Goal: Task Accomplishment & Management: Use online tool/utility

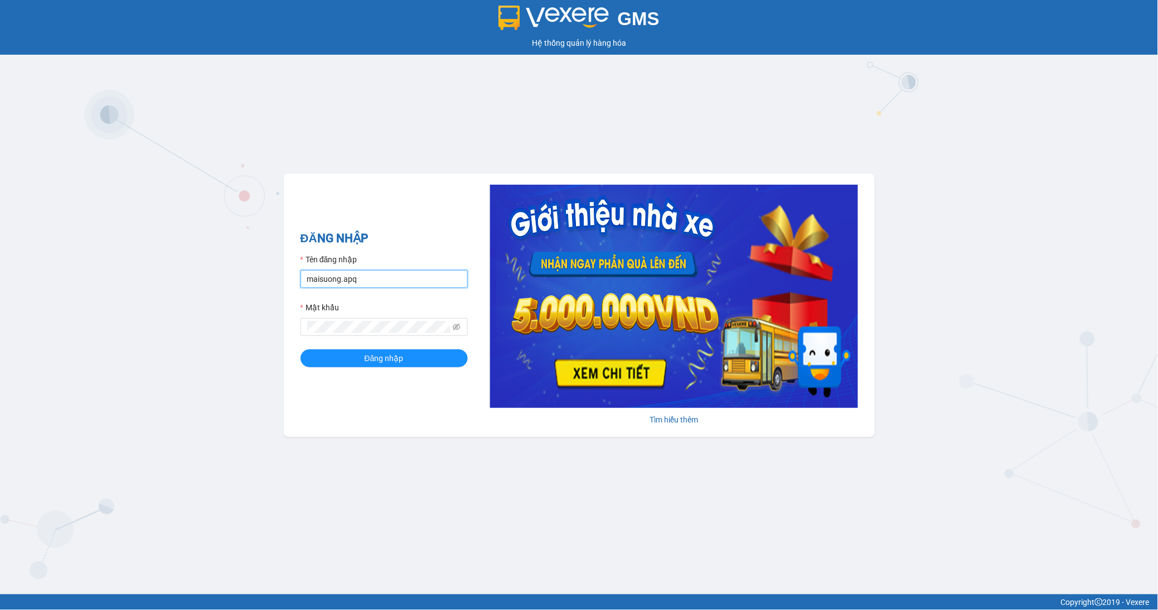
click at [325, 279] on input "maisuong.apq" at bounding box center [384, 279] width 167 height 18
type input "ngotrinh.apq"
click at [380, 366] on button "Đăng nhập" at bounding box center [384, 358] width 167 height 18
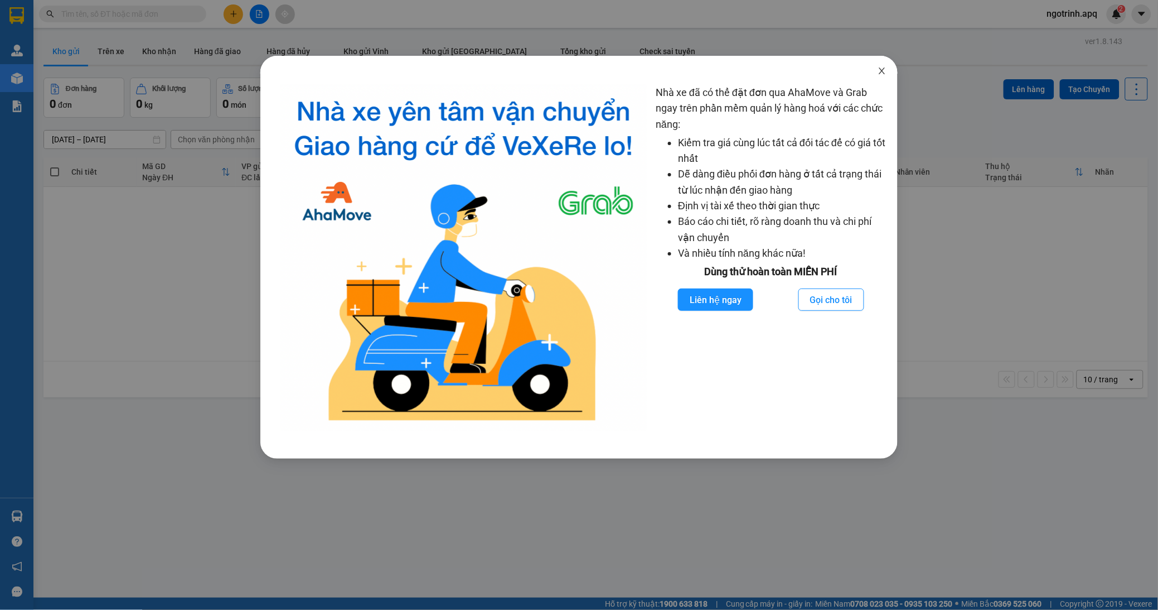
drag, startPoint x: 880, startPoint y: 73, endPoint x: 810, endPoint y: 71, distance: 69.7
click at [880, 73] on icon "close" at bounding box center [882, 70] width 9 height 9
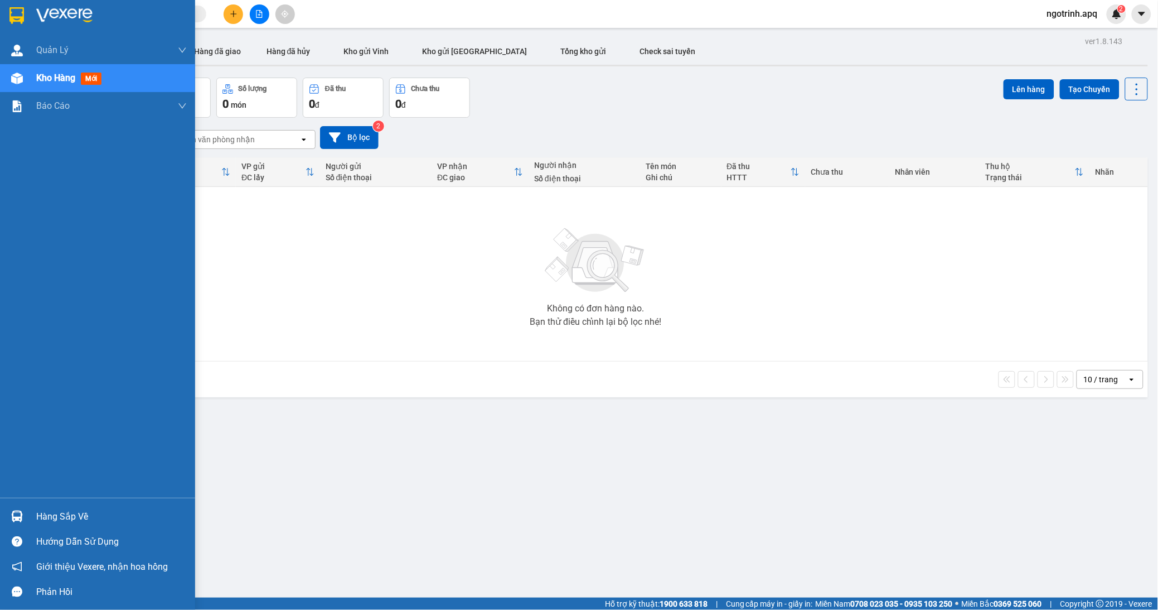
click at [26, 508] on div "Hàng sắp về" at bounding box center [97, 516] width 195 height 25
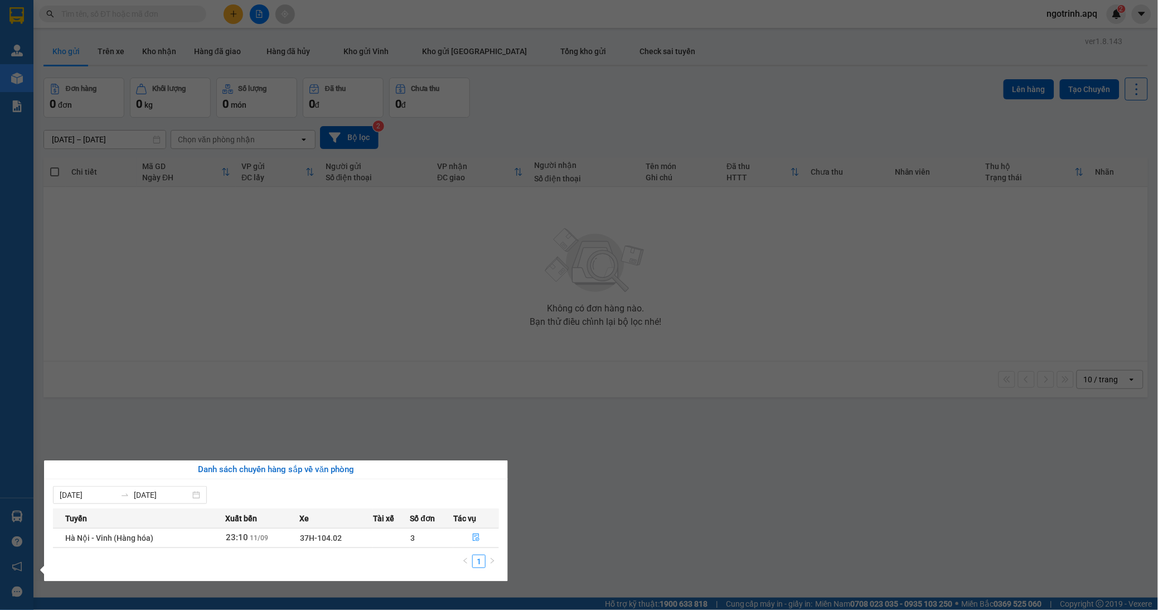
click at [249, 409] on section "Kết quả tìm kiếm ( 0 ) Bộ lọc No Data ngotrinh.apq 2 Quản Lý Quản lý thu hộ Quả…" at bounding box center [579, 305] width 1158 height 610
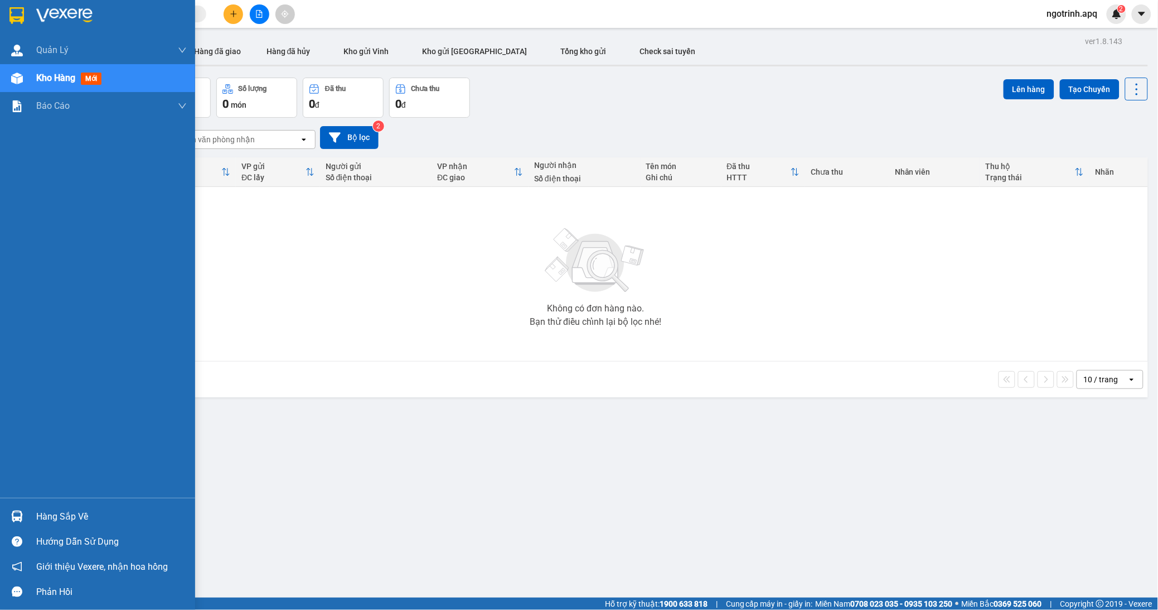
click at [53, 520] on div "Hàng sắp về" at bounding box center [111, 516] width 151 height 17
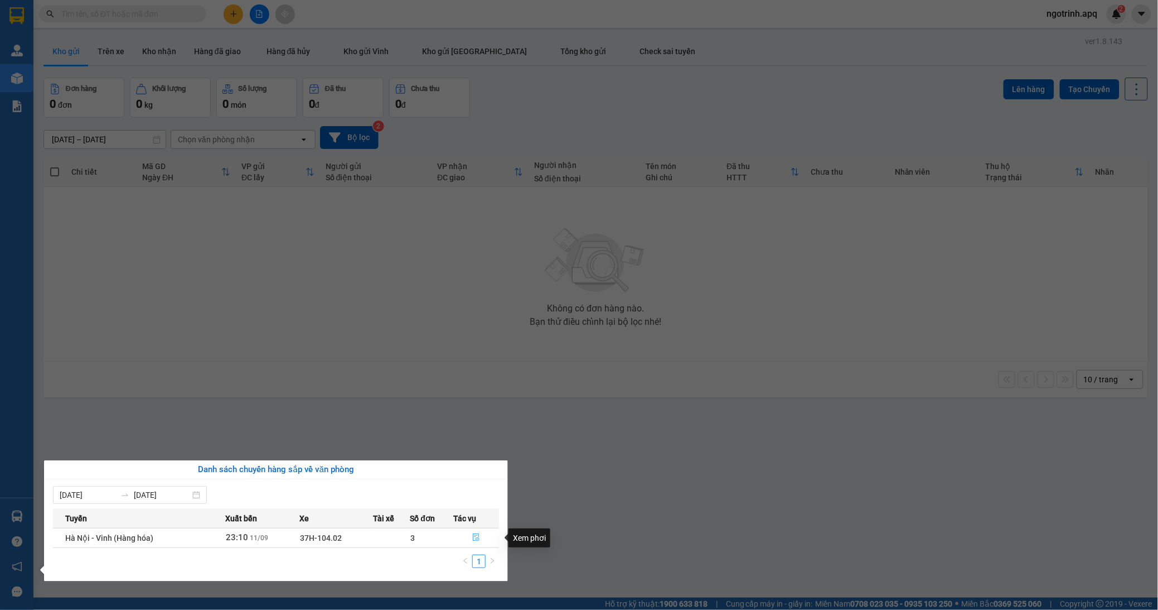
click at [475, 534] on icon "file-done" at bounding box center [476, 537] width 7 height 8
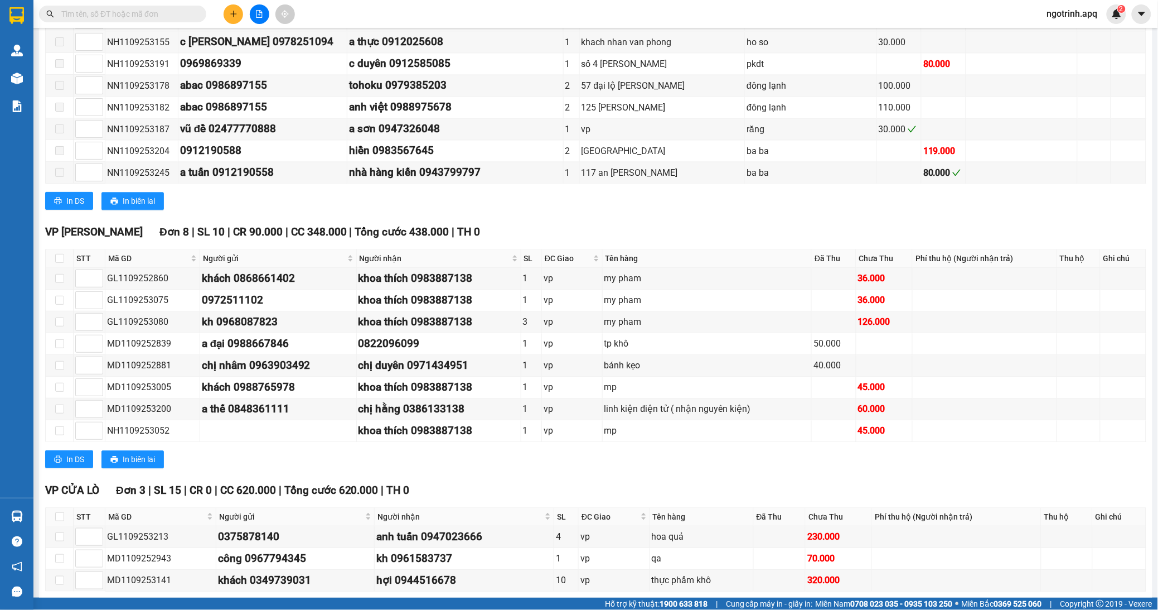
scroll to position [810, 0]
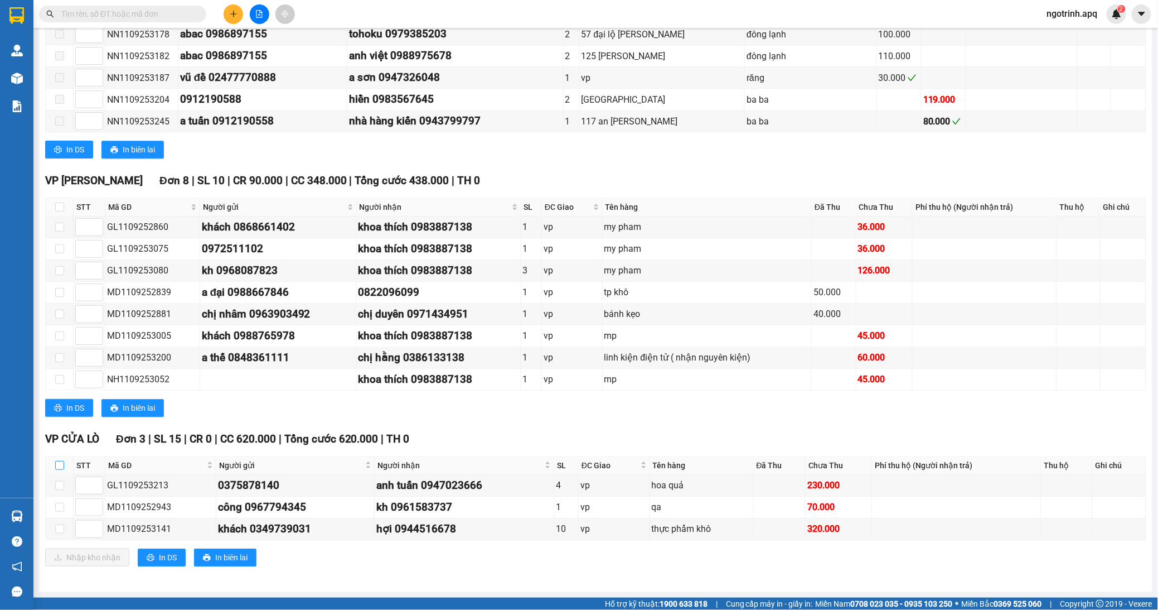
click at [55, 466] on input "checkbox" at bounding box center [59, 465] width 9 height 9
checkbox input "true"
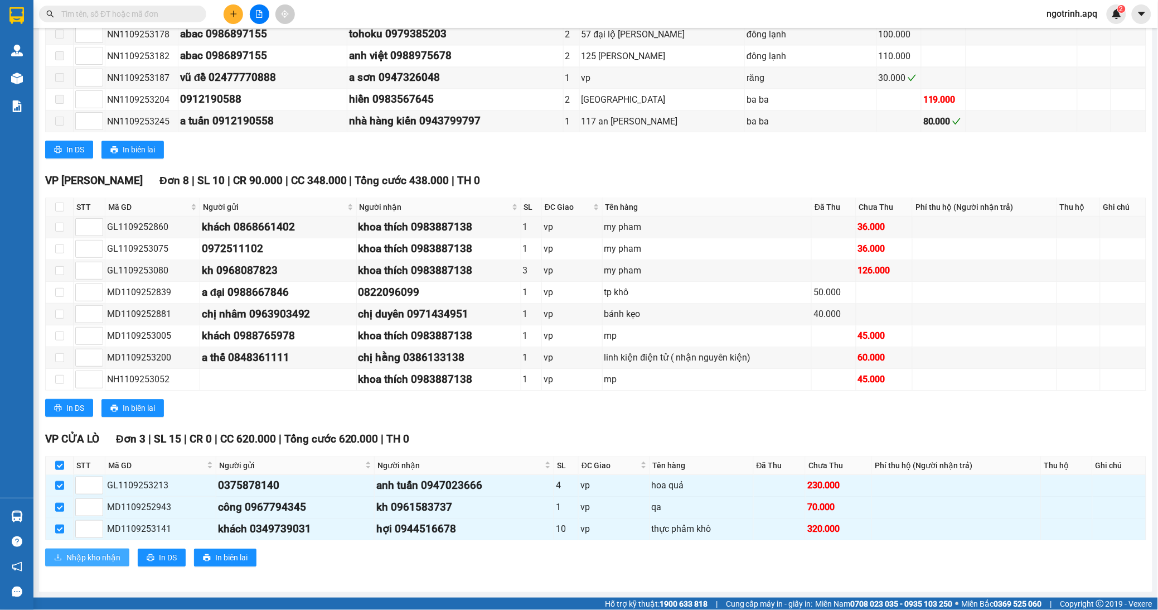
click at [92, 562] on span "Nhập kho nhận" at bounding box center [93, 557] width 54 height 12
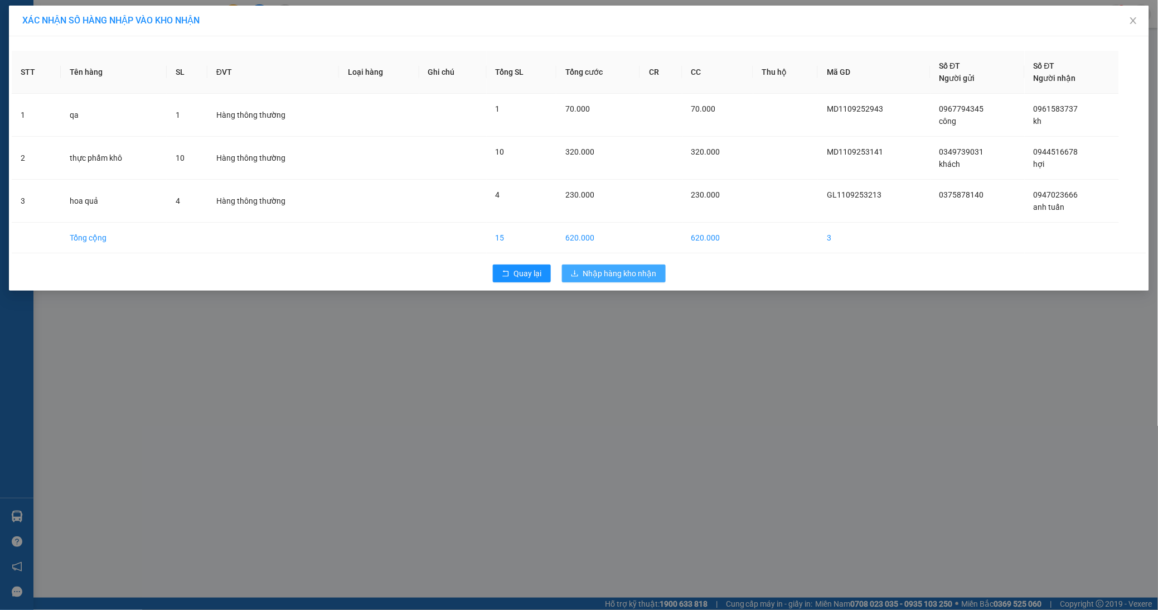
click at [609, 269] on span "Nhập hàng kho nhận" at bounding box center [620, 273] width 74 height 12
click at [595, 276] on span "Nhập hàng kho nhận" at bounding box center [620, 273] width 74 height 12
click at [598, 266] on button "Nhập hàng kho nhận" at bounding box center [614, 273] width 104 height 18
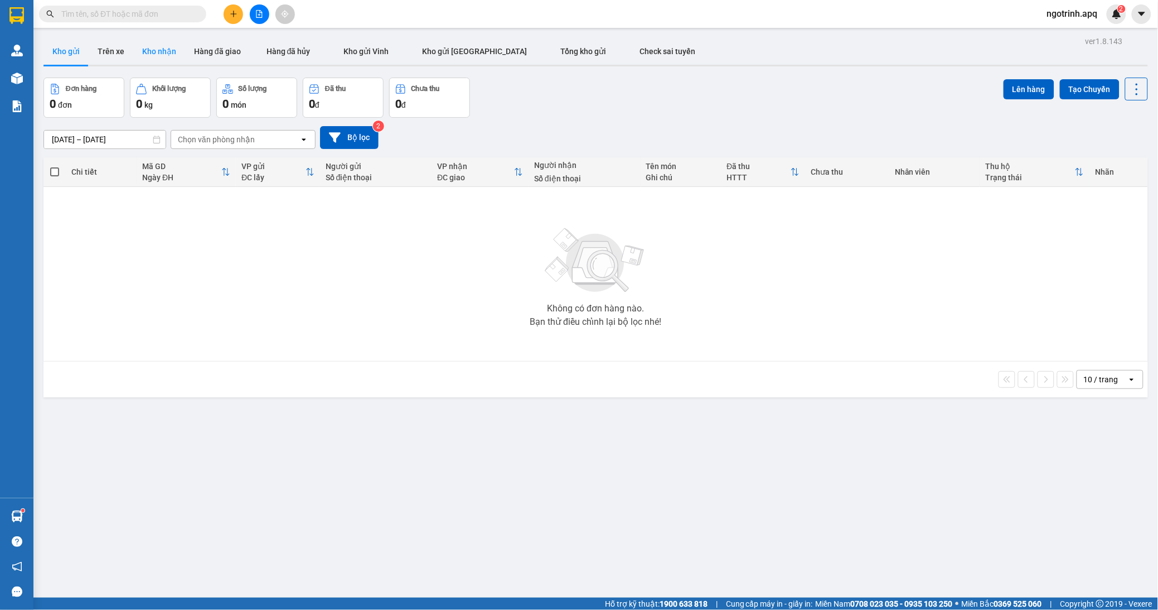
click at [153, 42] on button "Kho nhận" at bounding box center [159, 51] width 52 height 27
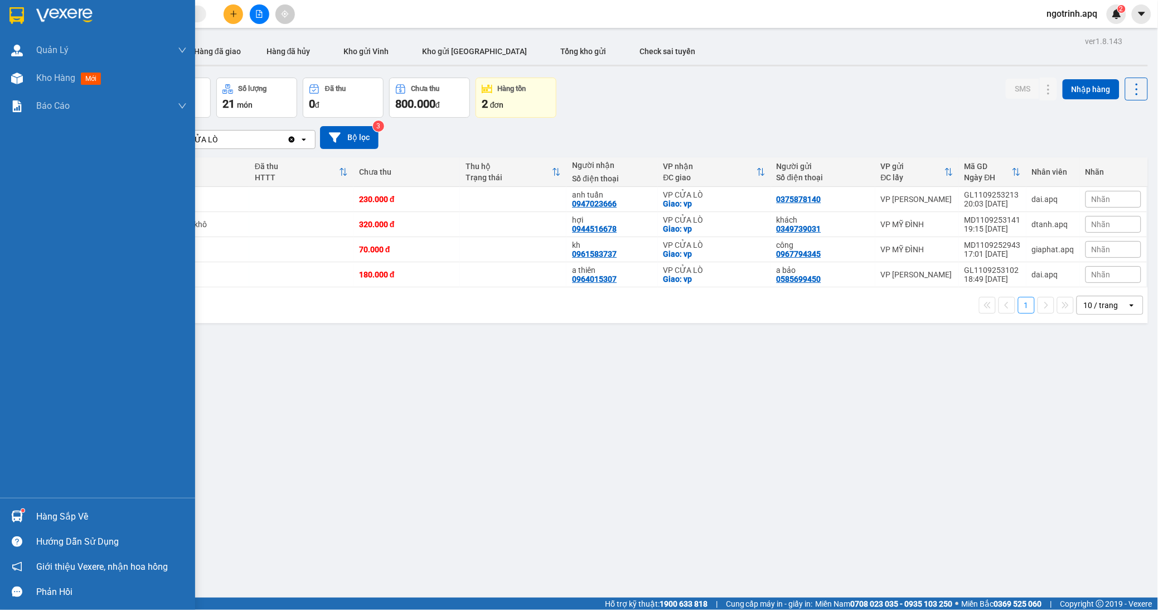
click at [62, 516] on div "Hàng sắp về" at bounding box center [111, 516] width 151 height 17
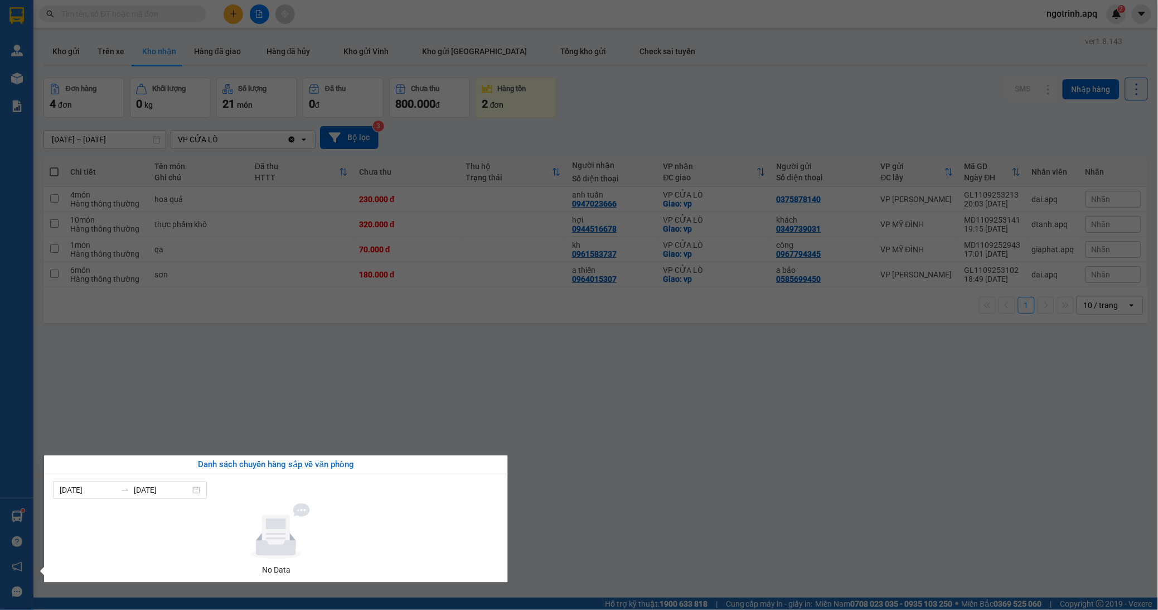
click at [238, 416] on section "Kết quả tìm kiếm ( 0 ) Bộ lọc No Data ngotrinh.apq 2 Quản Lý Quản lý thu hộ Quả…" at bounding box center [579, 305] width 1158 height 610
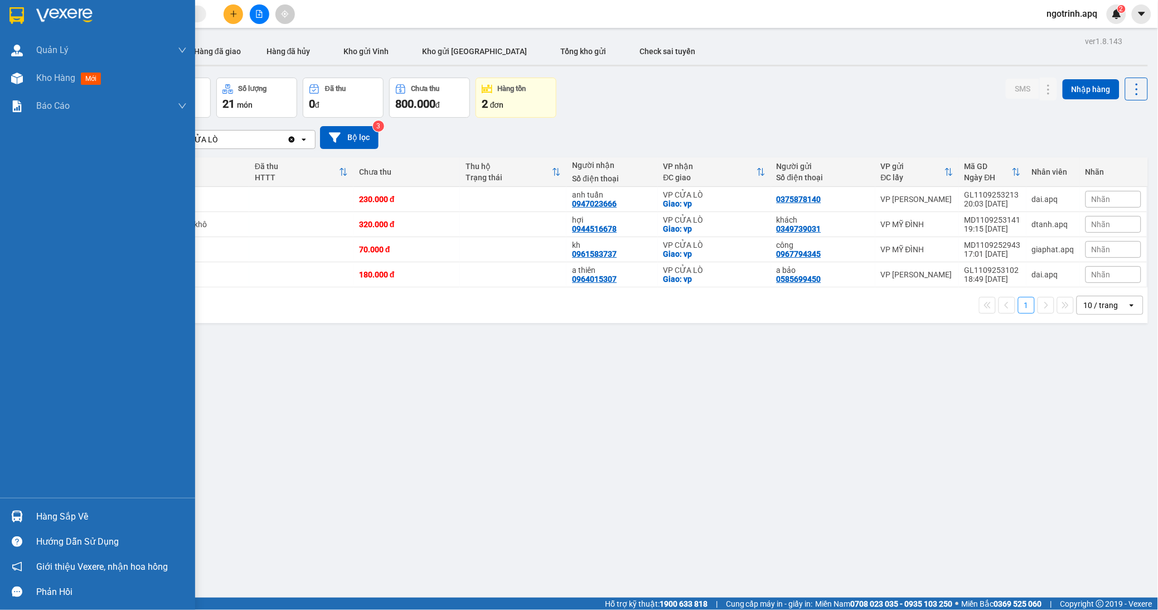
click at [49, 516] on div "Hàng sắp về" at bounding box center [111, 516] width 151 height 17
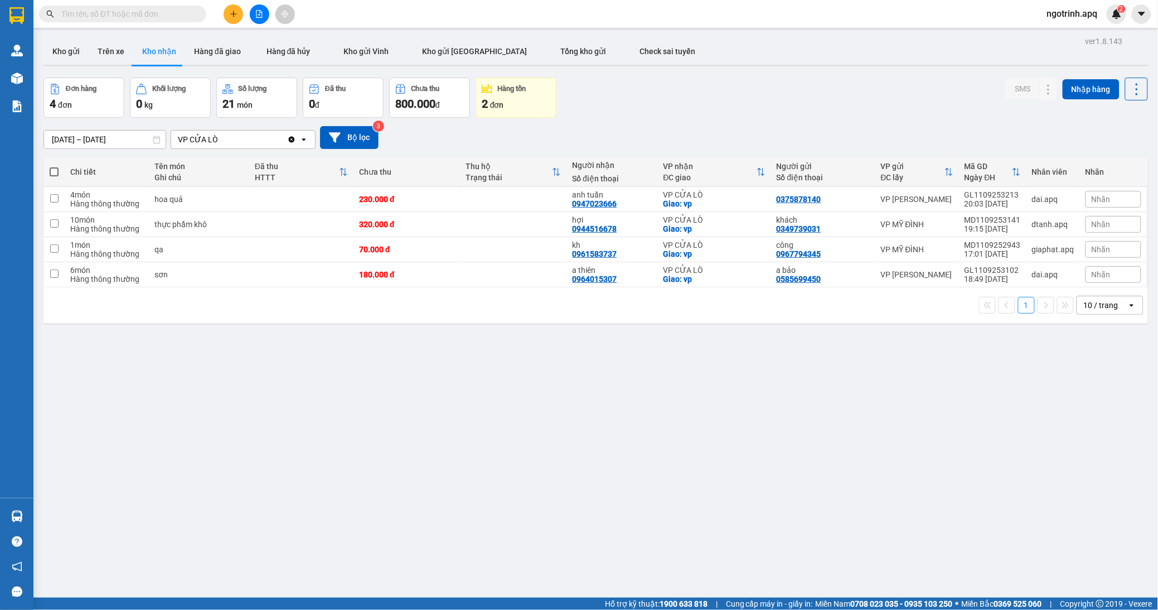
click at [476, 416] on section "Kết quả tìm kiếm ( 0 ) Bộ lọc No Data ngotrinh.apq 2 Quản Lý Quản lý thu hộ Quả…" at bounding box center [579, 305] width 1158 height 610
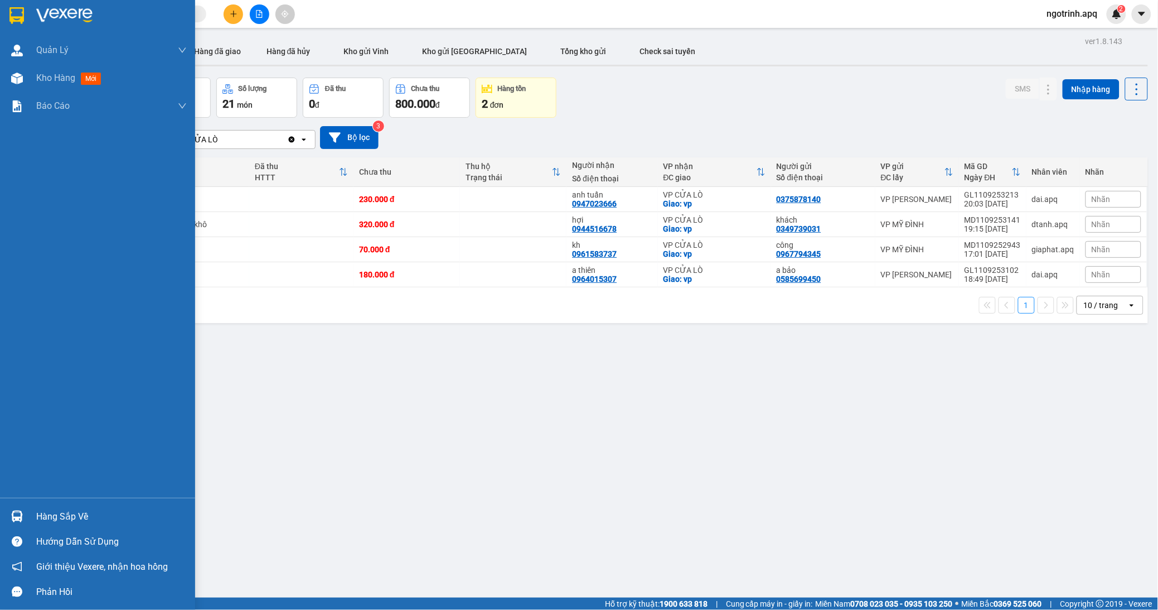
click at [47, 510] on div "Hàng sắp về" at bounding box center [111, 516] width 151 height 17
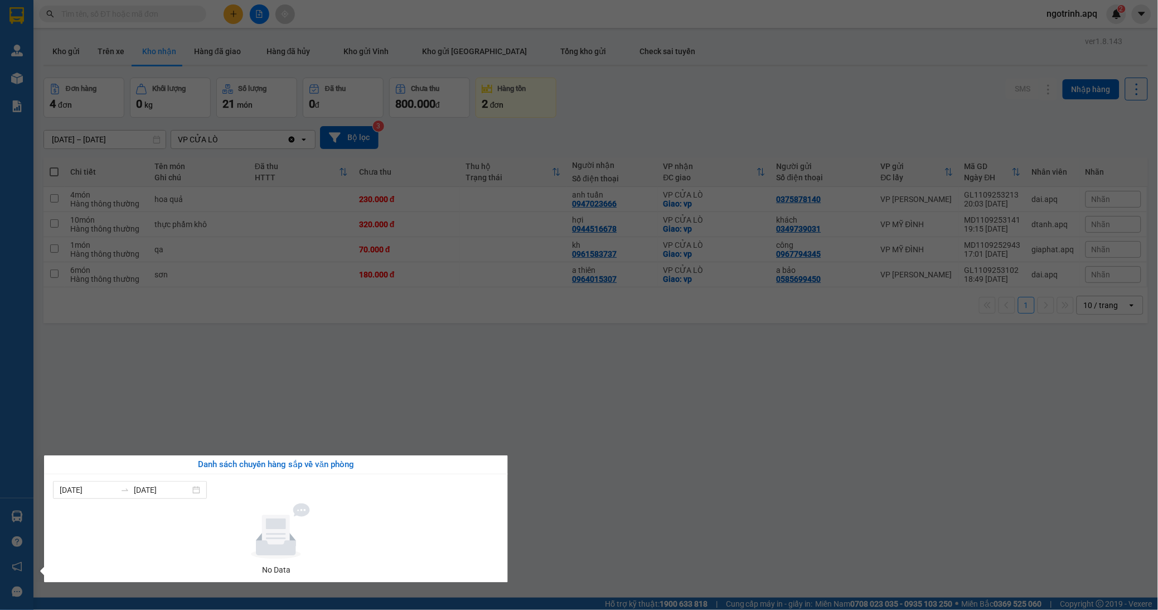
click at [500, 403] on section "Kết quả tìm kiếm ( 0 ) Bộ lọc No Data ngotrinh.apq 2 Quản Lý Quản lý thu hộ Quả…" at bounding box center [579, 305] width 1158 height 610
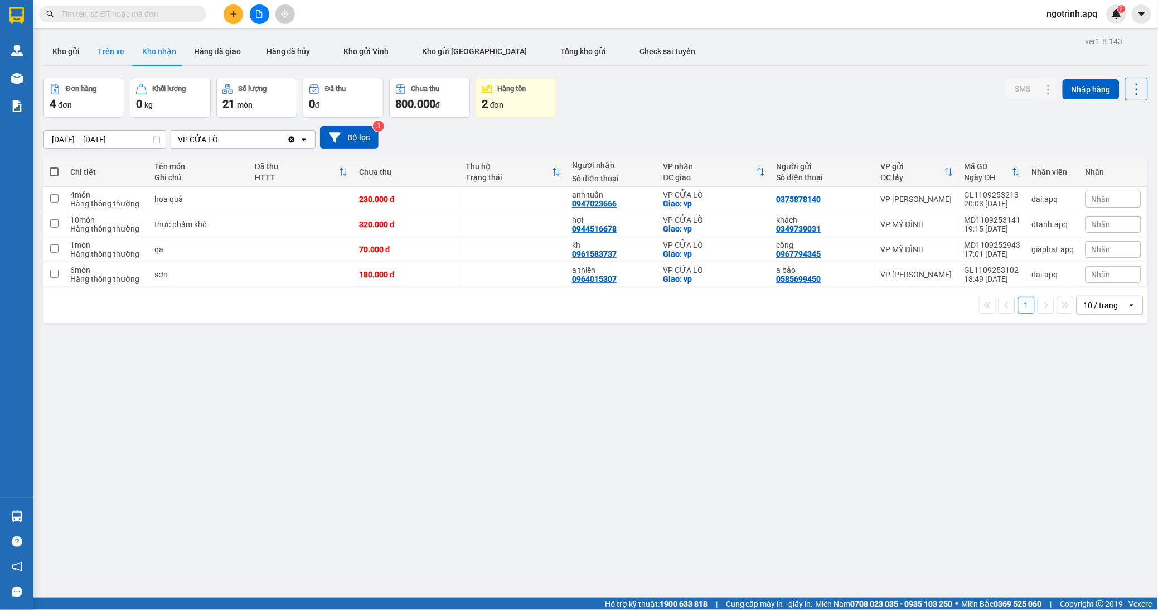
click at [110, 46] on button "Trên xe" at bounding box center [111, 51] width 45 height 27
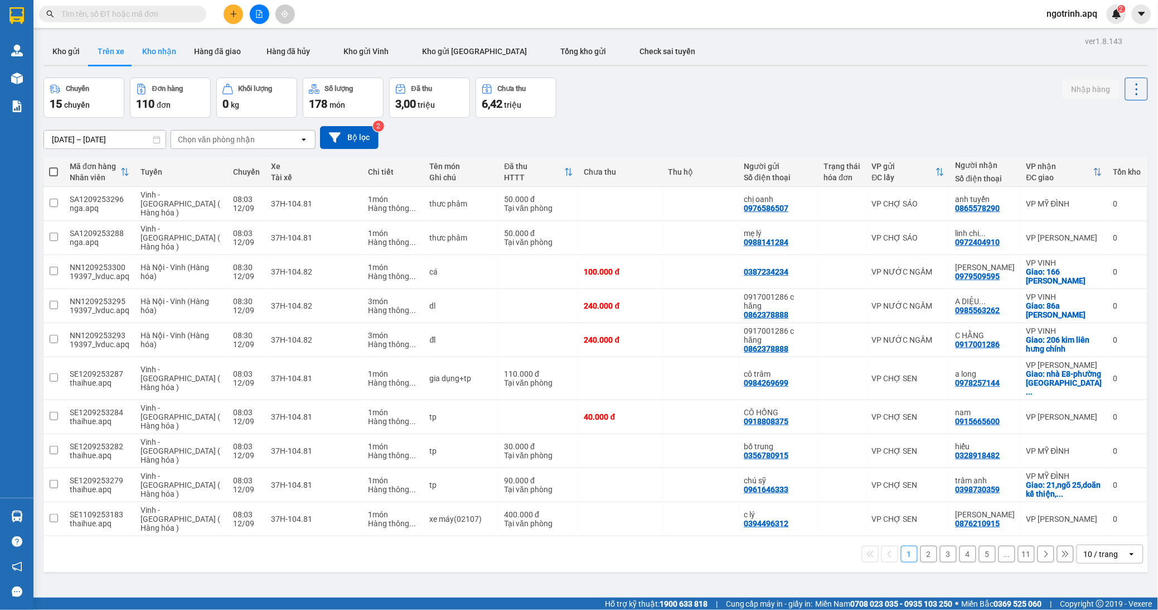
click at [161, 53] on button "Kho nhận" at bounding box center [159, 51] width 52 height 27
type input "[DATE] – [DATE]"
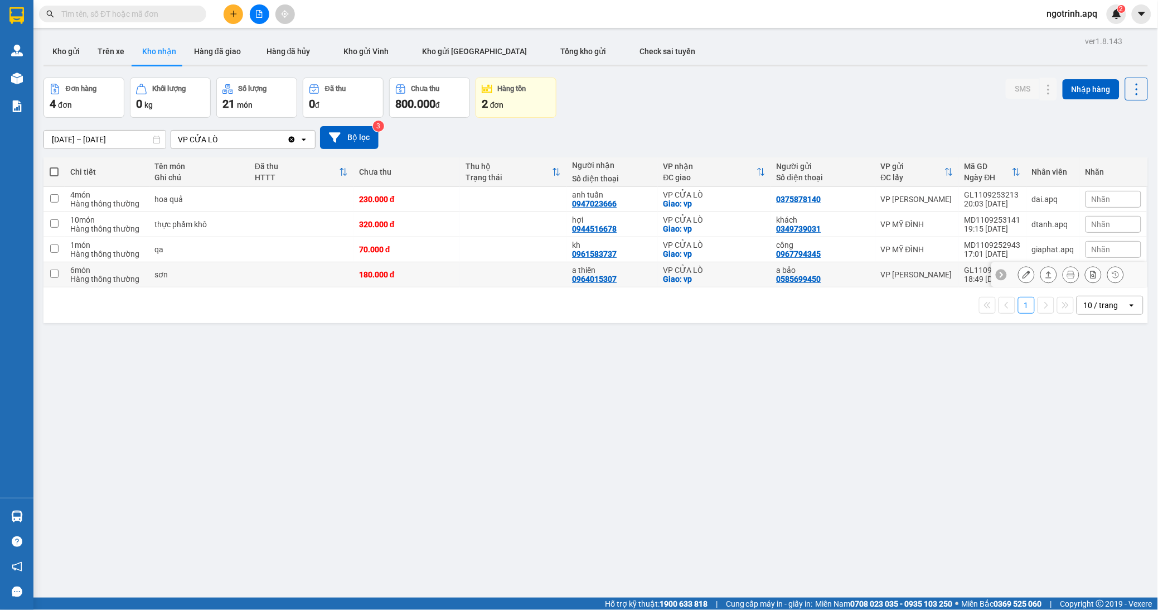
click at [55, 273] on input "checkbox" at bounding box center [54, 273] width 8 height 8
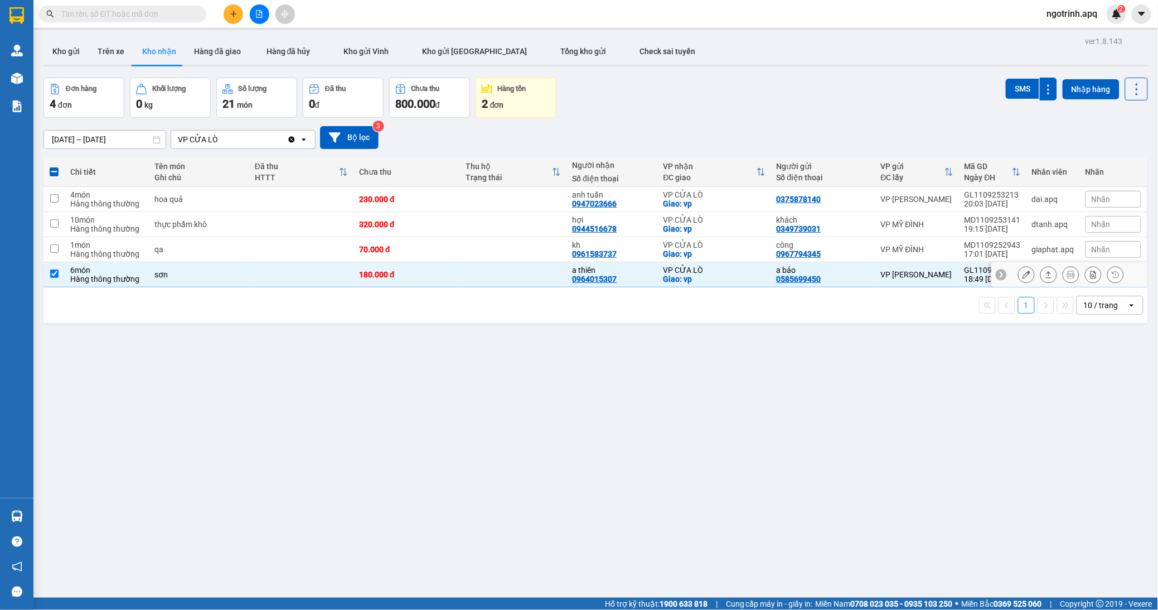
click at [56, 273] on input "checkbox" at bounding box center [54, 273] width 8 height 8
checkbox input "false"
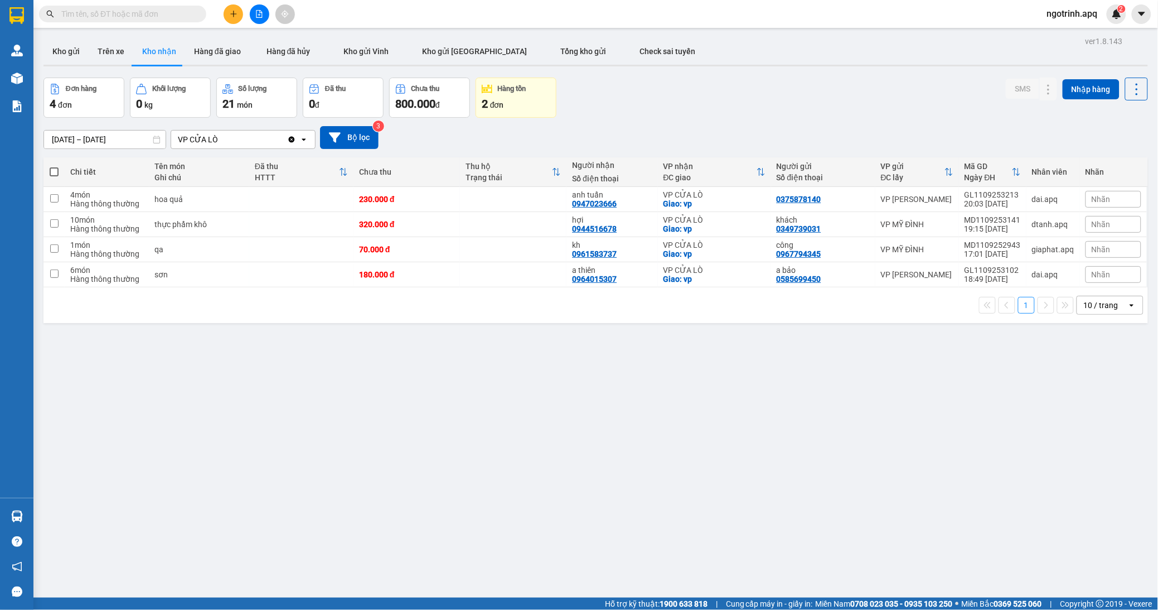
click at [488, 86] on icon at bounding box center [487, 89] width 11 height 8
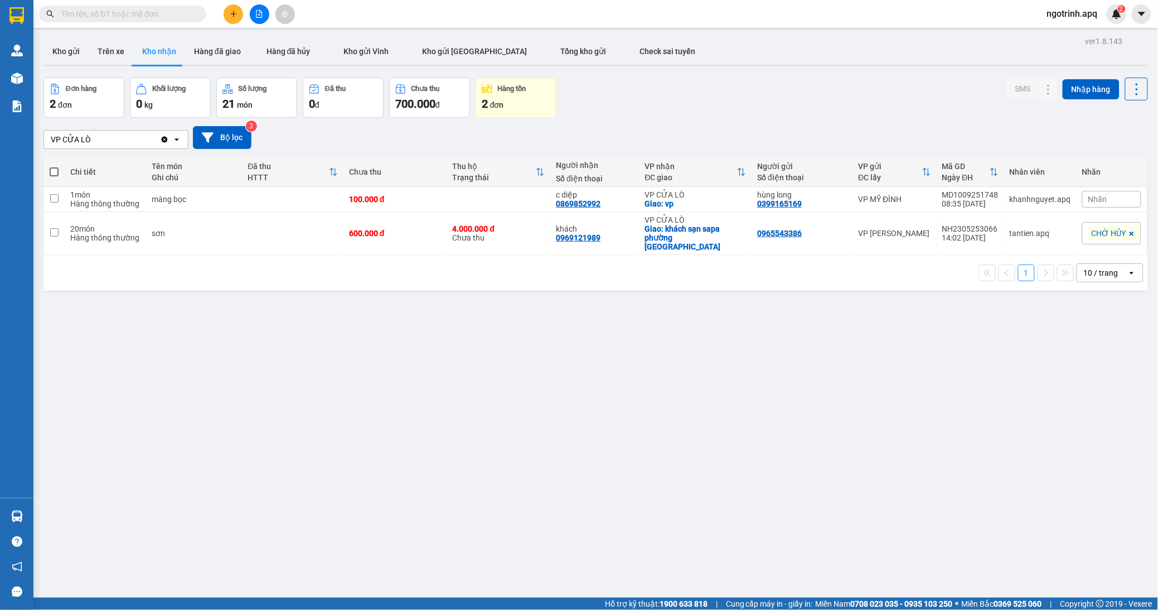
click at [1064, 7] on span "ngotrinh.apq" at bounding box center [1073, 14] width 69 height 14
click at [1058, 33] on span "Đăng xuất" at bounding box center [1078, 34] width 47 height 12
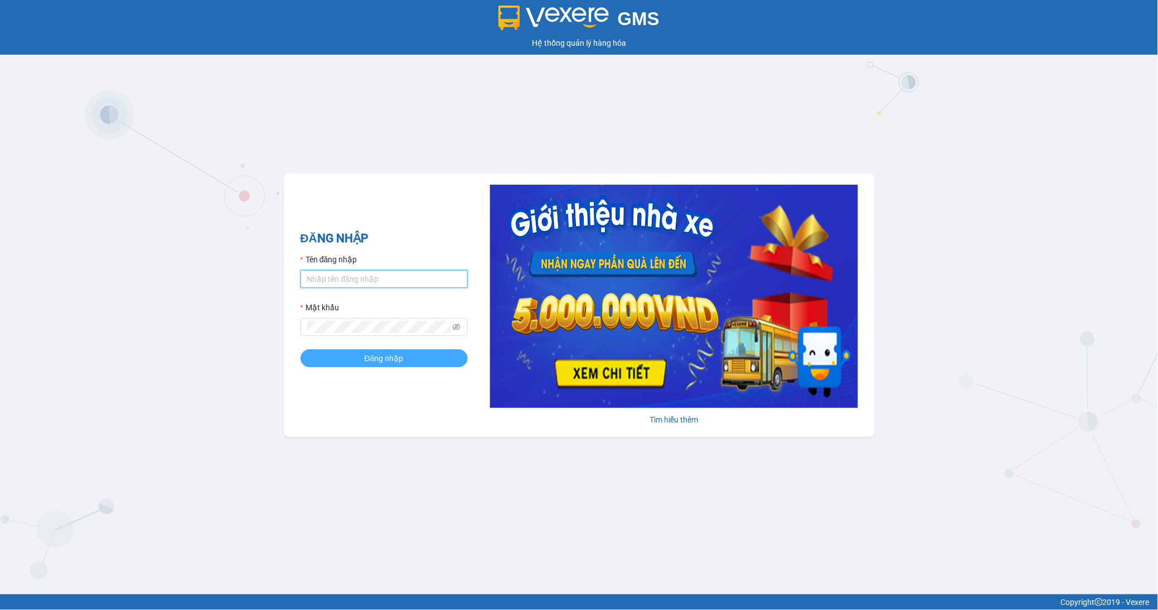
type input "ngotrinh.apq"
click at [357, 353] on button "Đăng nhập" at bounding box center [384, 358] width 167 height 18
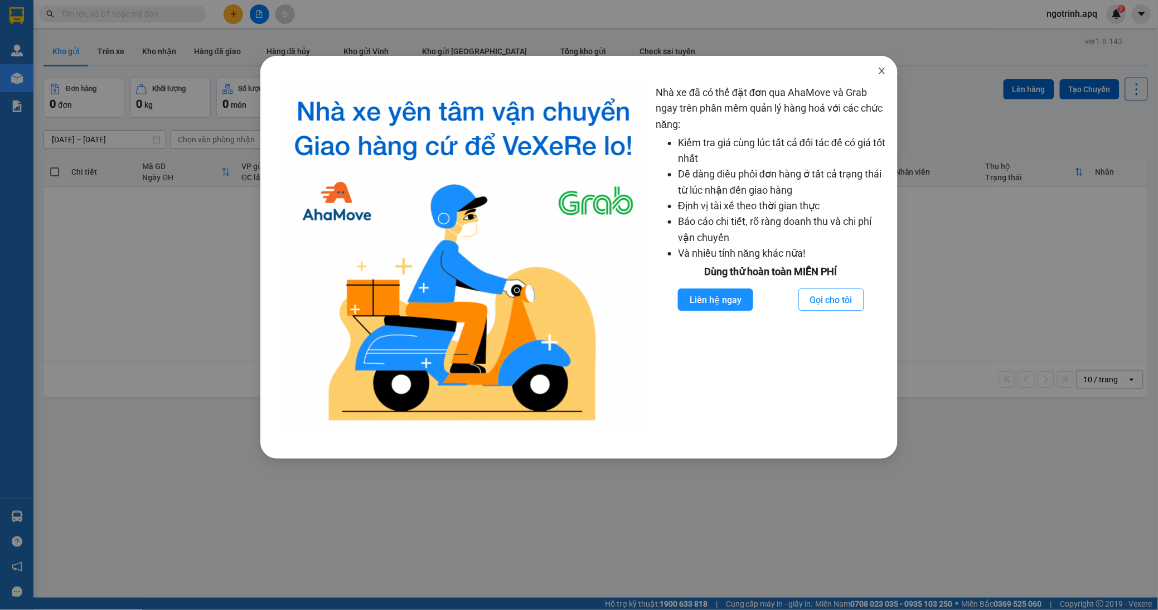
click at [883, 69] on icon "close" at bounding box center [882, 70] width 9 height 9
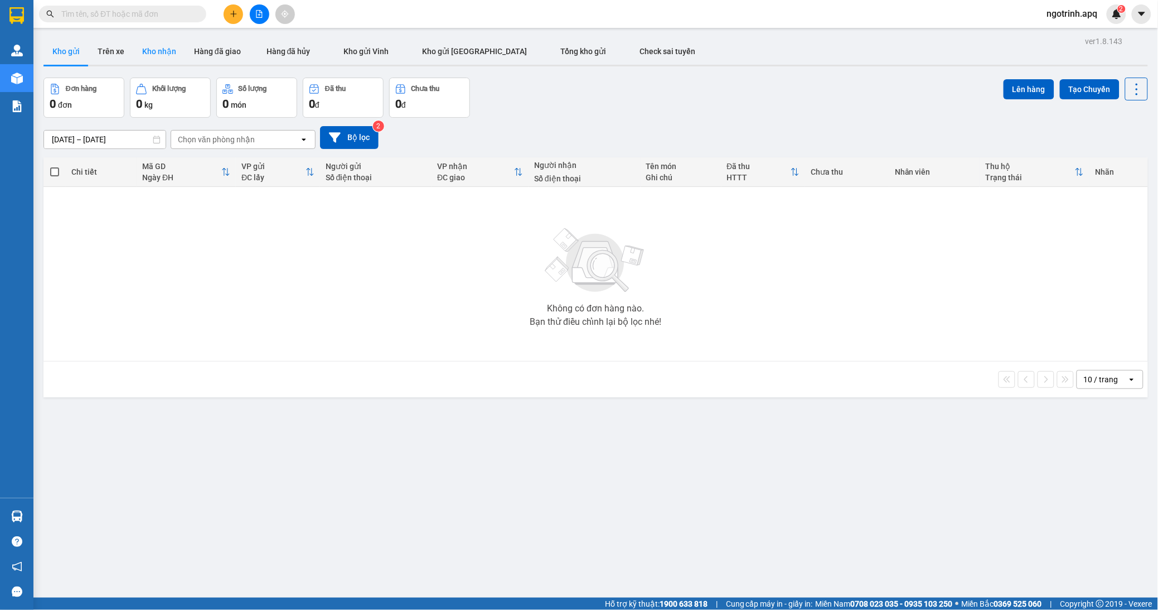
click at [166, 50] on button "Kho nhận" at bounding box center [159, 51] width 52 height 27
